Goal: Transaction & Acquisition: Book appointment/travel/reservation

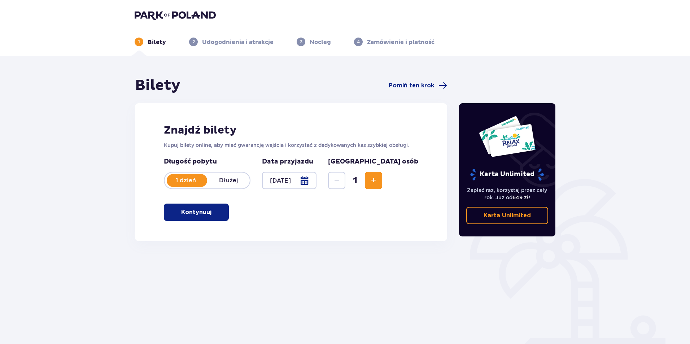
click at [213, 215] on span "button" at bounding box center [213, 212] width 9 height 9
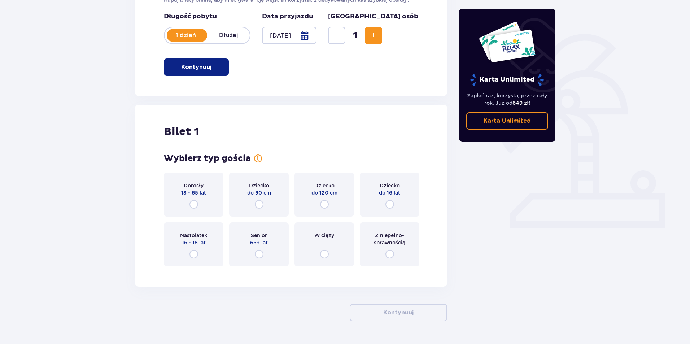
scroll to position [166, 0]
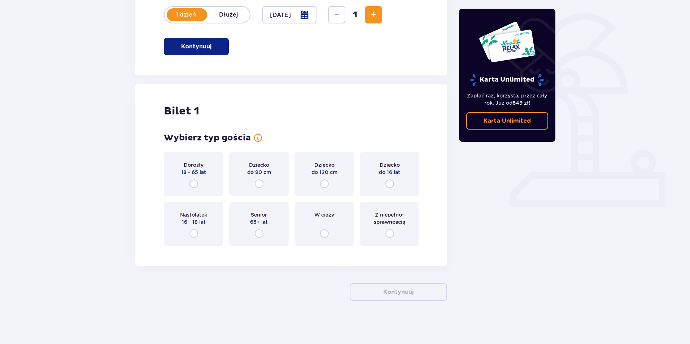
click at [194, 233] on input "radio" at bounding box center [194, 233] width 9 height 9
radio input "true"
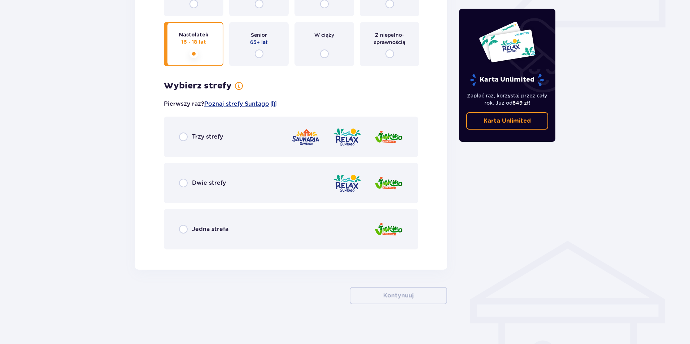
scroll to position [349, 0]
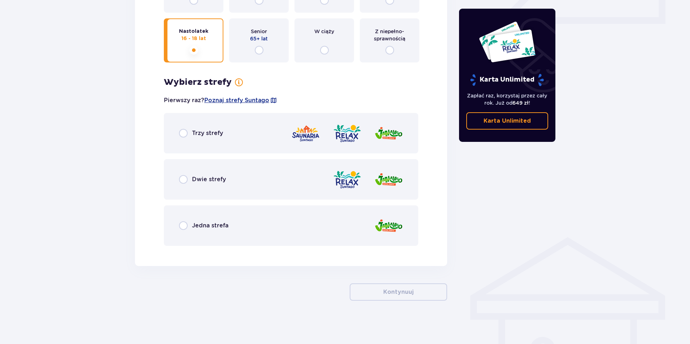
click at [183, 180] on input "radio" at bounding box center [183, 179] width 9 height 9
radio input "true"
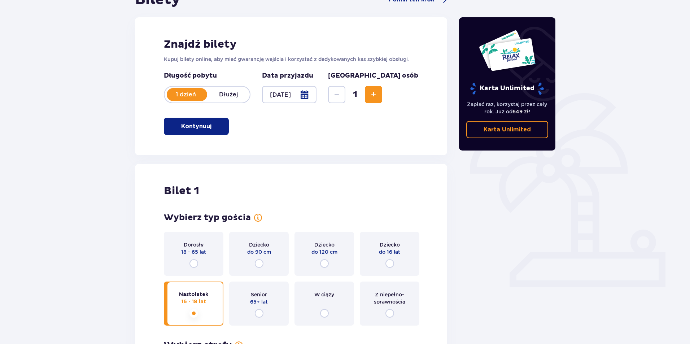
scroll to position [0, 0]
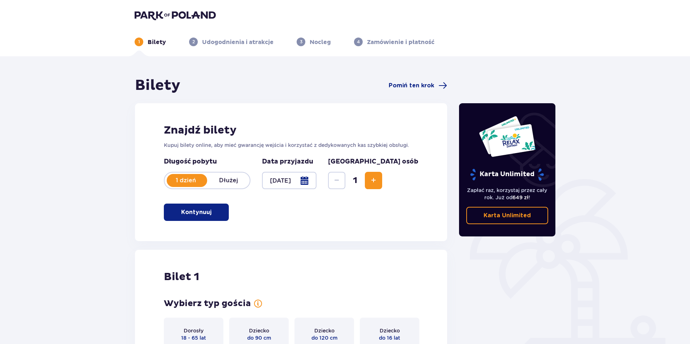
click at [169, 14] on img at bounding box center [175, 15] width 81 height 10
